Goal: Information Seeking & Learning: Learn about a topic

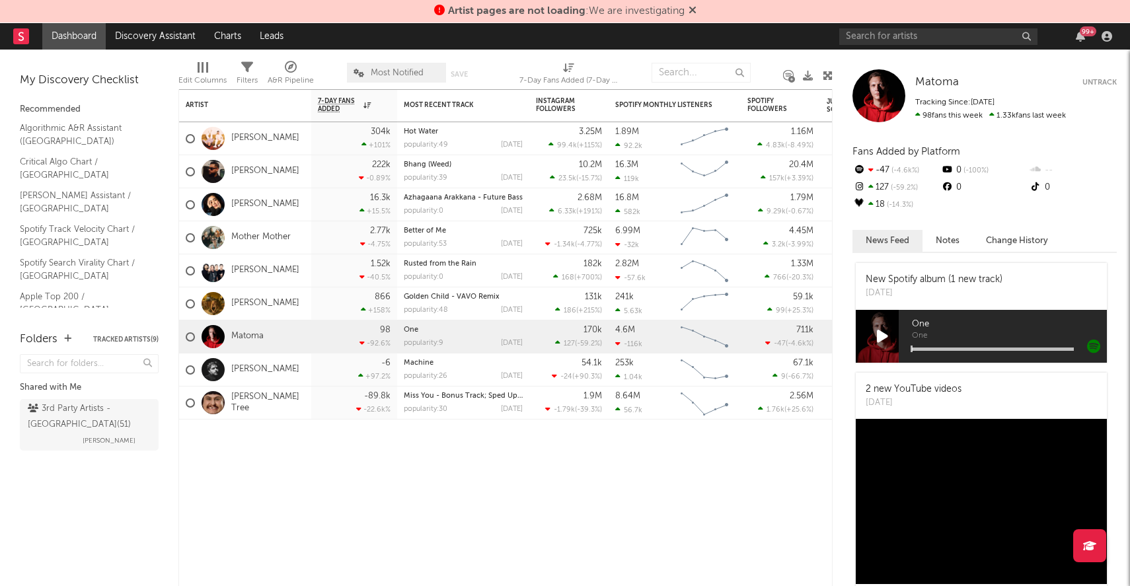
click at [694, 9] on icon at bounding box center [693, 10] width 8 height 11
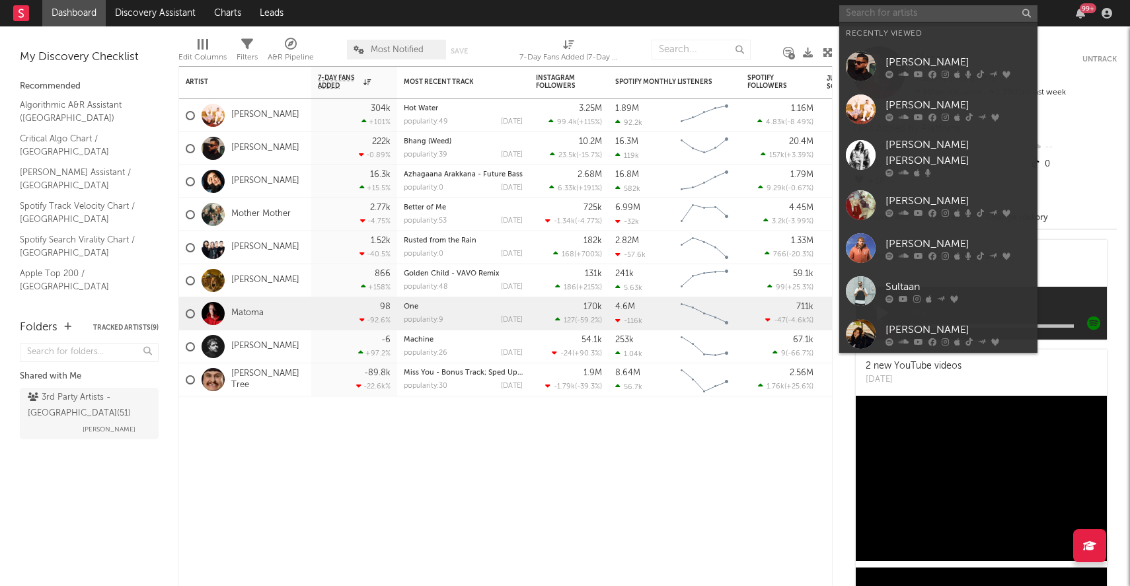
click at [875, 15] on input "text" at bounding box center [939, 13] width 198 height 17
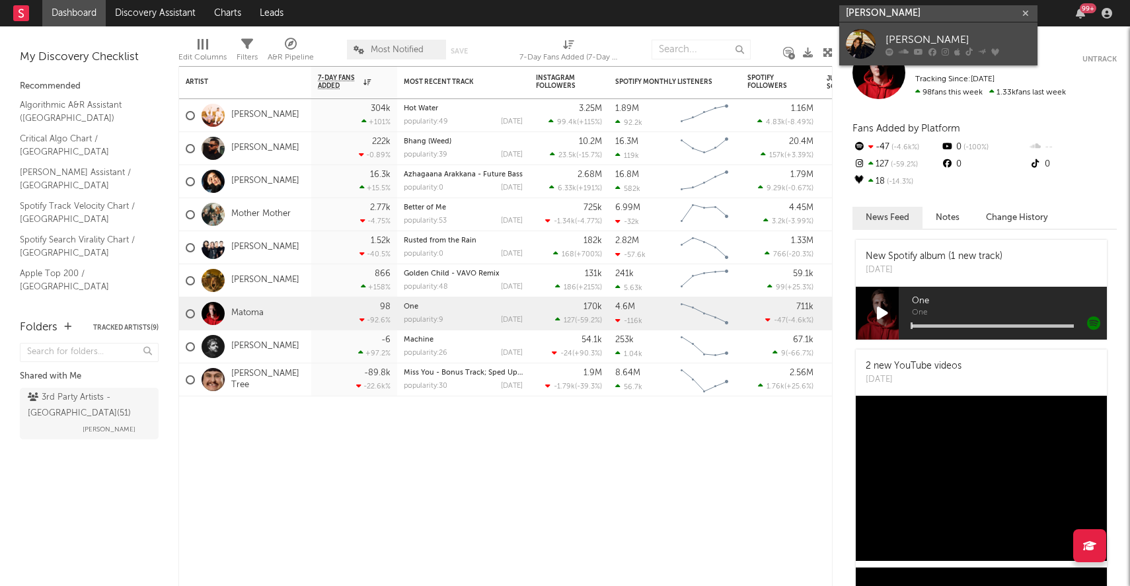
type input "[PERSON_NAME]"
click at [906, 37] on div "[PERSON_NAME]" at bounding box center [958, 40] width 145 height 16
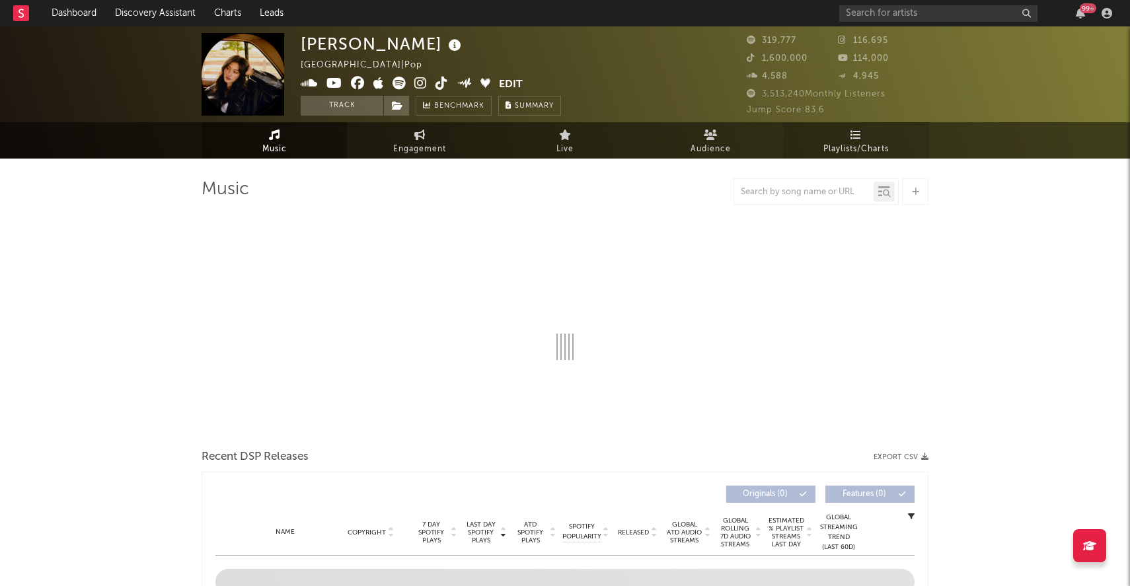
click at [843, 145] on span "Playlists/Charts" at bounding box center [856, 149] width 65 height 16
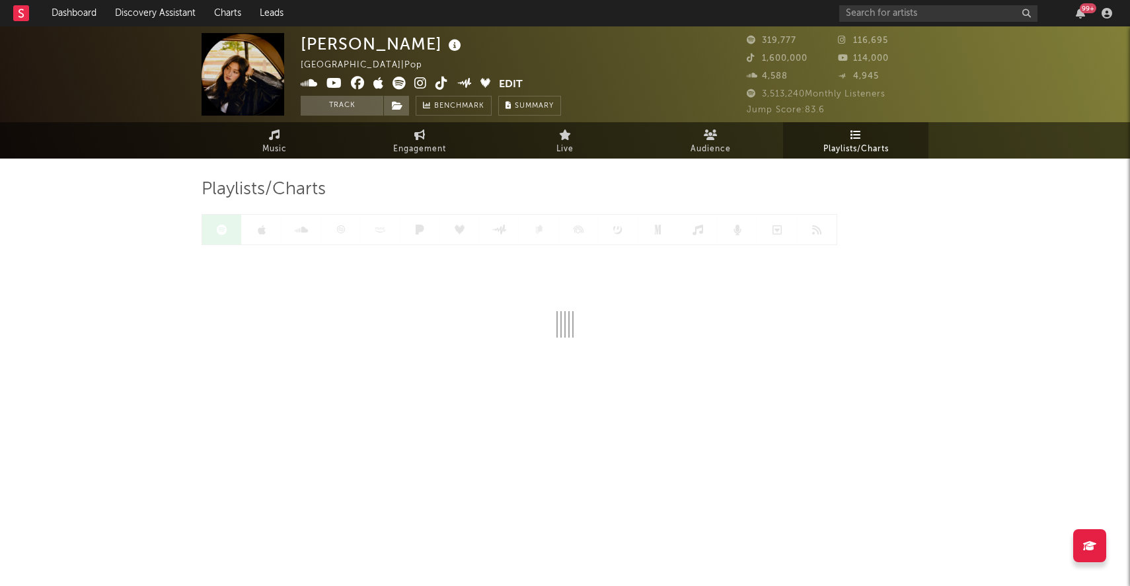
click at [255, 239] on div at bounding box center [520, 229] width 636 height 31
click at [264, 237] on link at bounding box center [262, 230] width 40 height 30
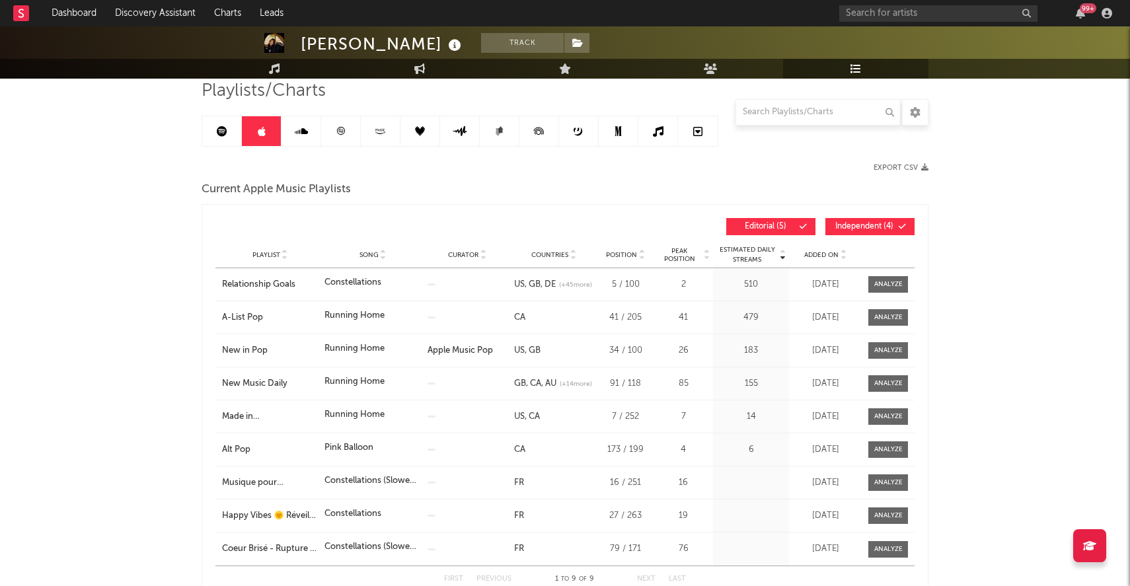
scroll to position [100, 0]
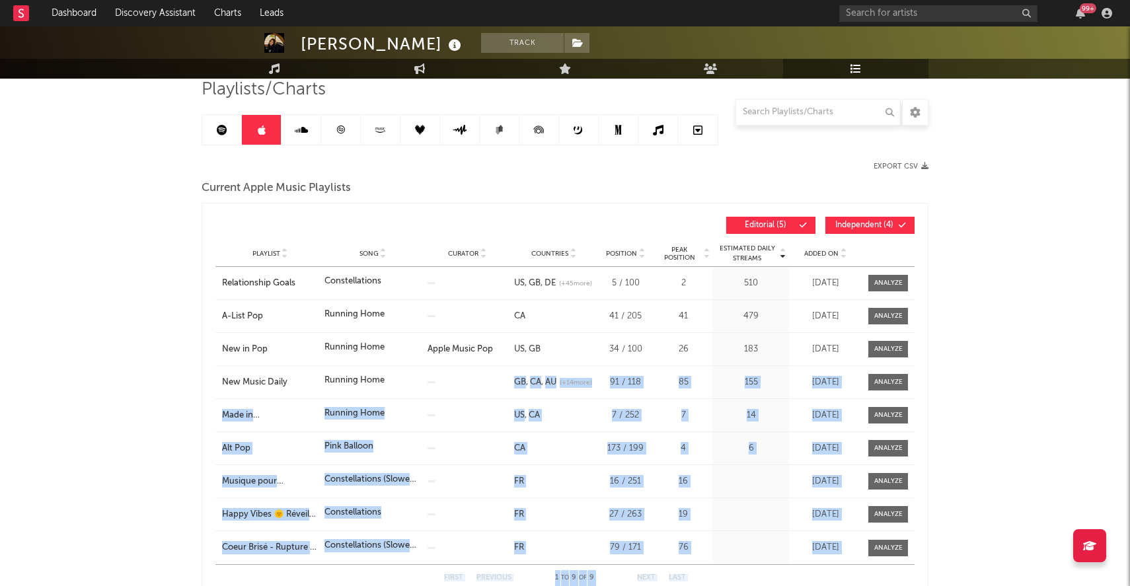
drag, startPoint x: 478, startPoint y: 354, endPoint x: 498, endPoint y: 378, distance: 31.9
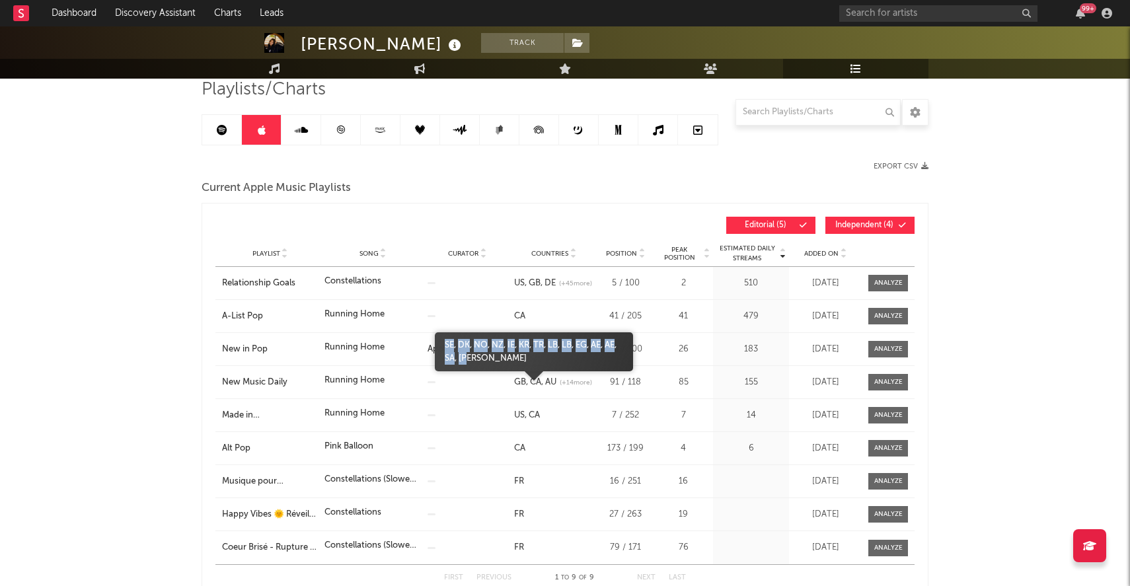
drag, startPoint x: 509, startPoint y: 364, endPoint x: 445, endPoint y: 350, distance: 65.6
click at [445, 350] on span "SE DK NO [GEOGRAPHIC_DATA] IE KR TR LB LB EG AE AE SA JO" at bounding box center [534, 352] width 198 height 26
copy span "SE DK NO [GEOGRAPHIC_DATA] IE KR TR LB LB EG AE AE SA JO"
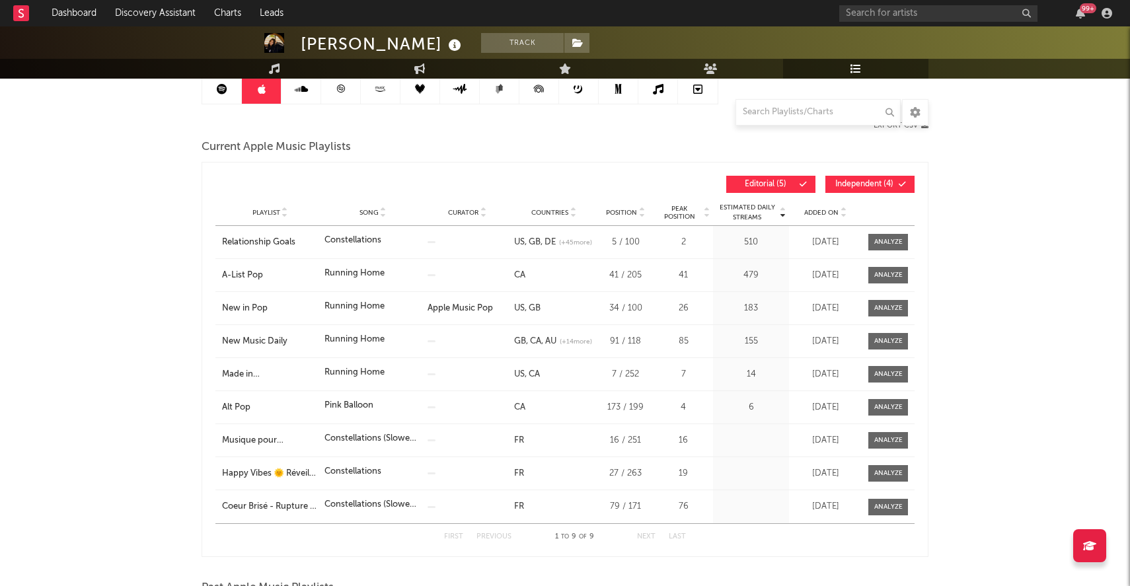
scroll to position [145, 0]
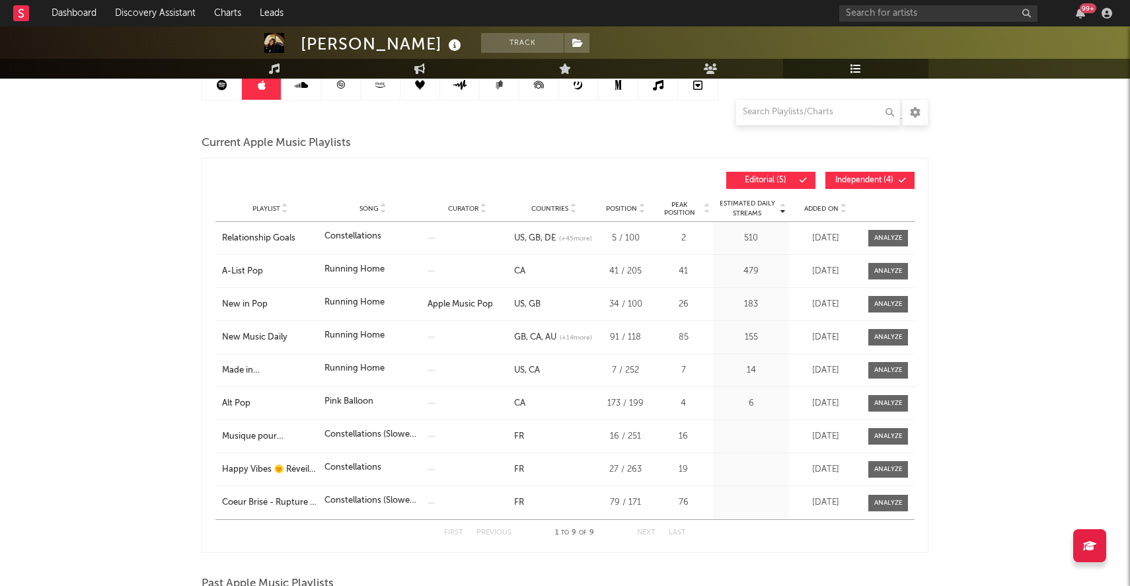
click at [550, 310] on div "US [GEOGRAPHIC_DATA]" at bounding box center [554, 304] width 80 height 13
click at [838, 208] on span "Added On" at bounding box center [821, 209] width 34 height 8
